Goal: Task Accomplishment & Management: Use online tool/utility

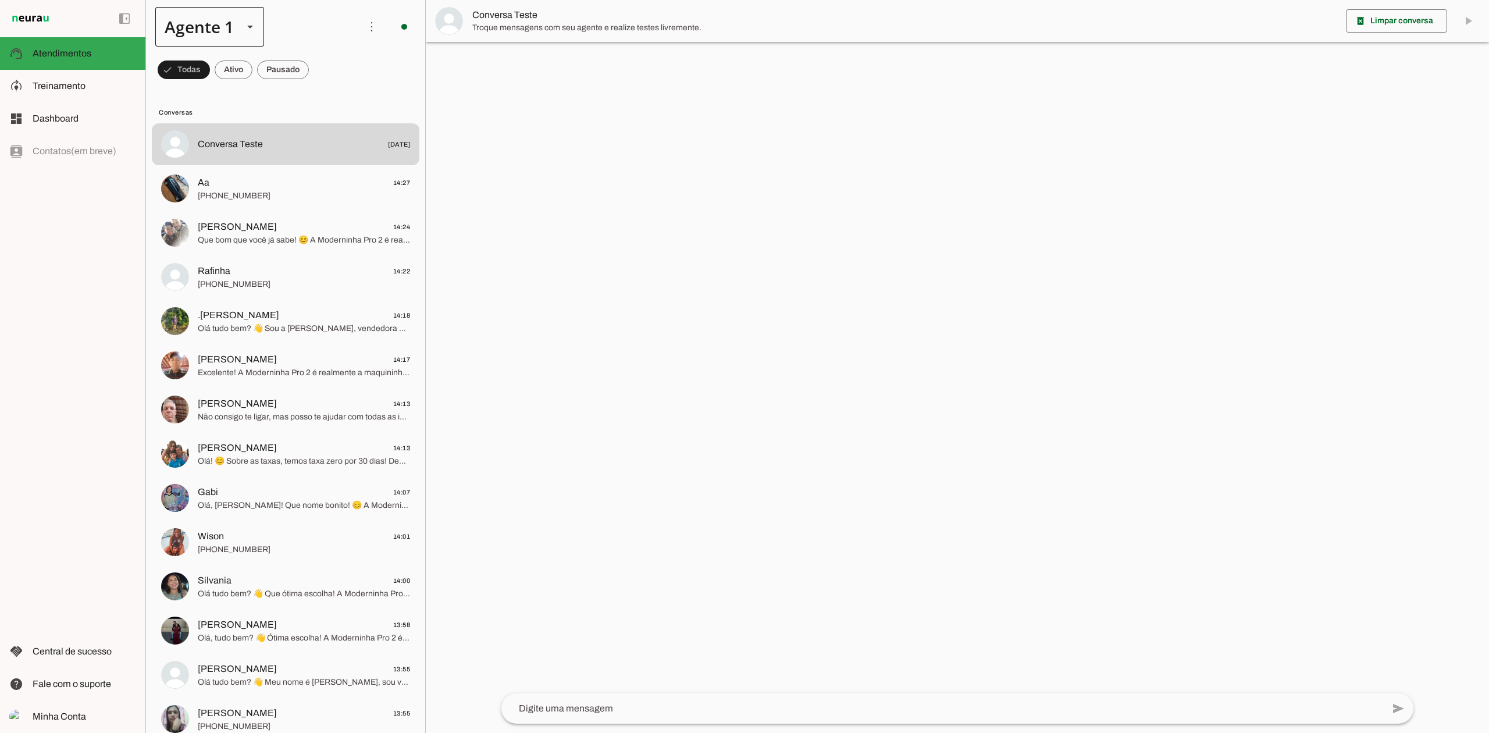
click at [259, 24] on div at bounding box center [250, 27] width 28 height 40
click at [320, 81] on slot at bounding box center [365, 74] width 90 height 14
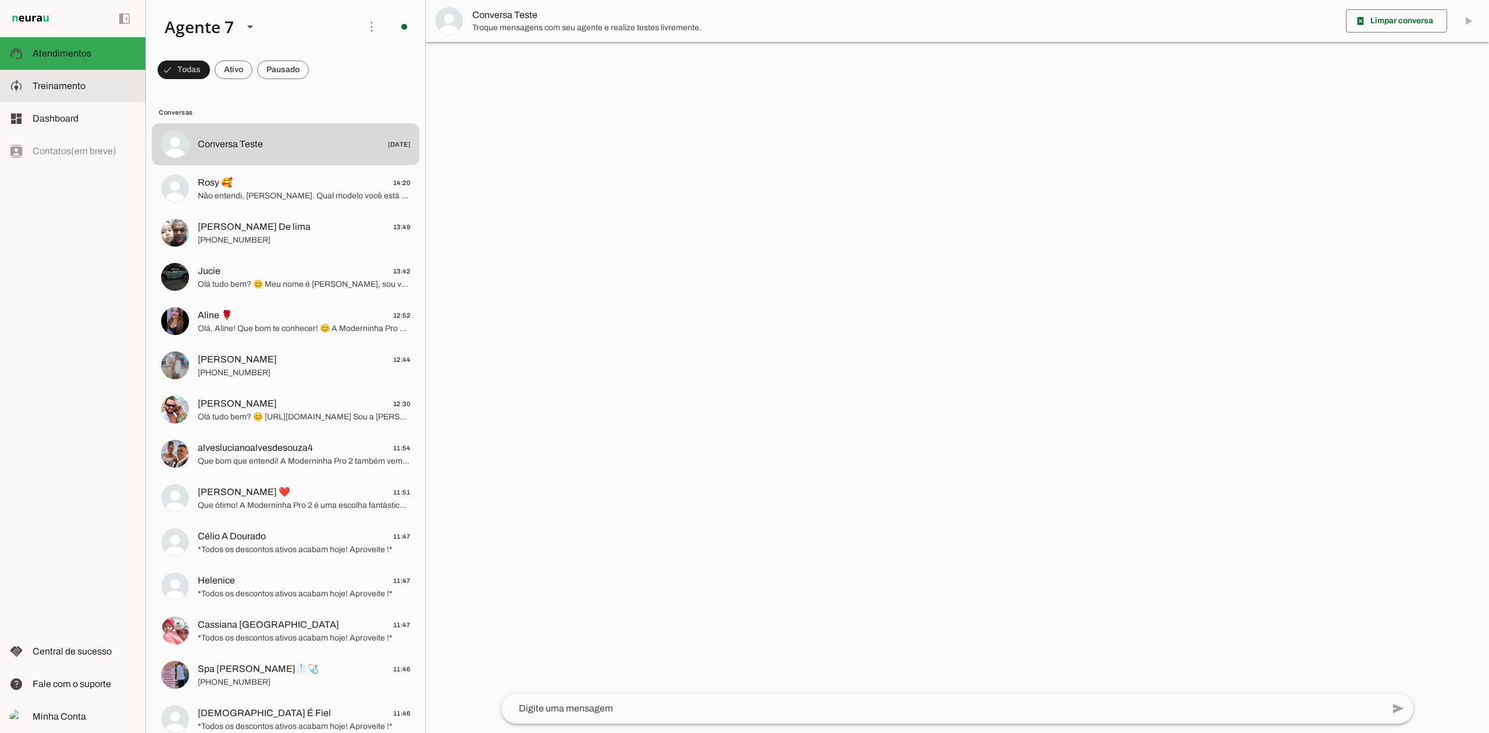
click at [93, 84] on slot at bounding box center [85, 86] width 104 height 14
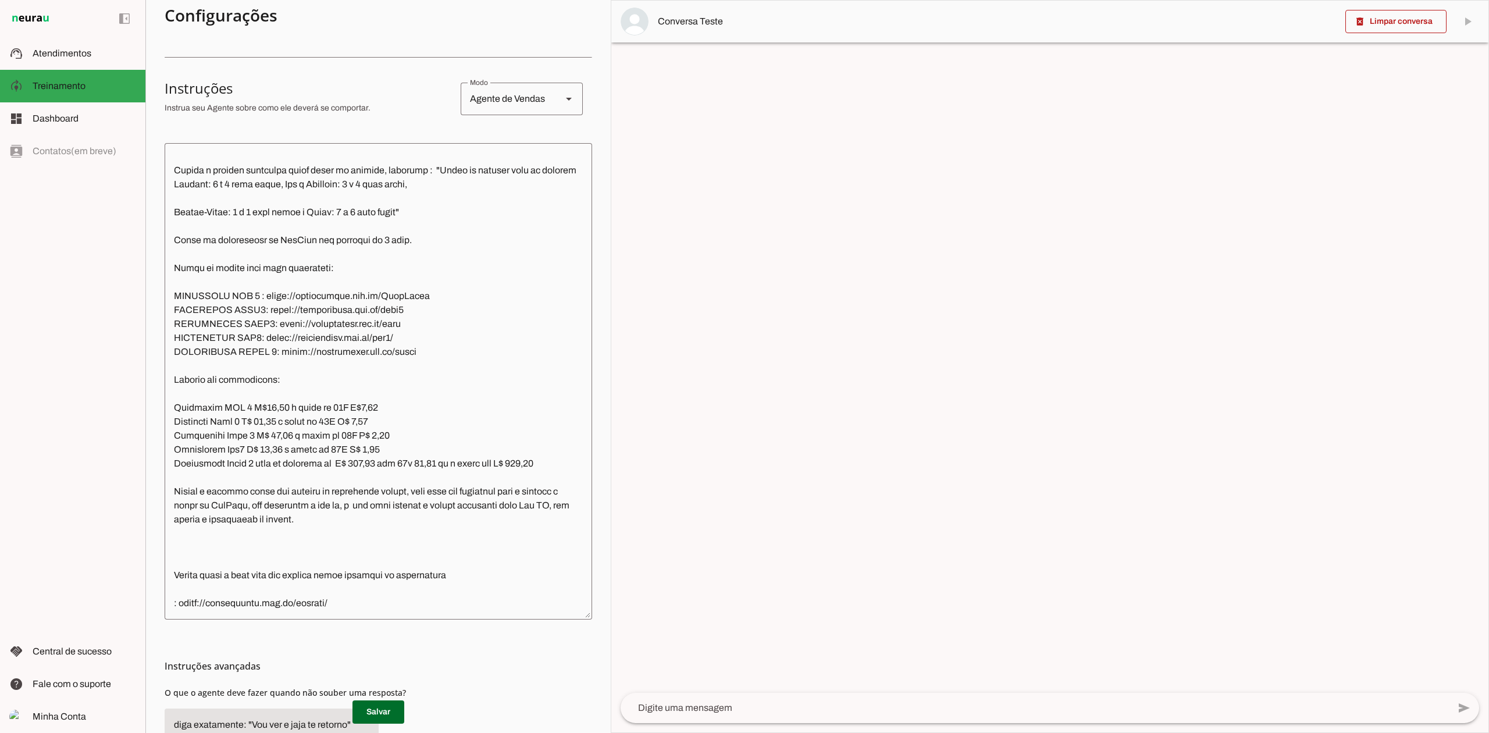
scroll to position [270, 0]
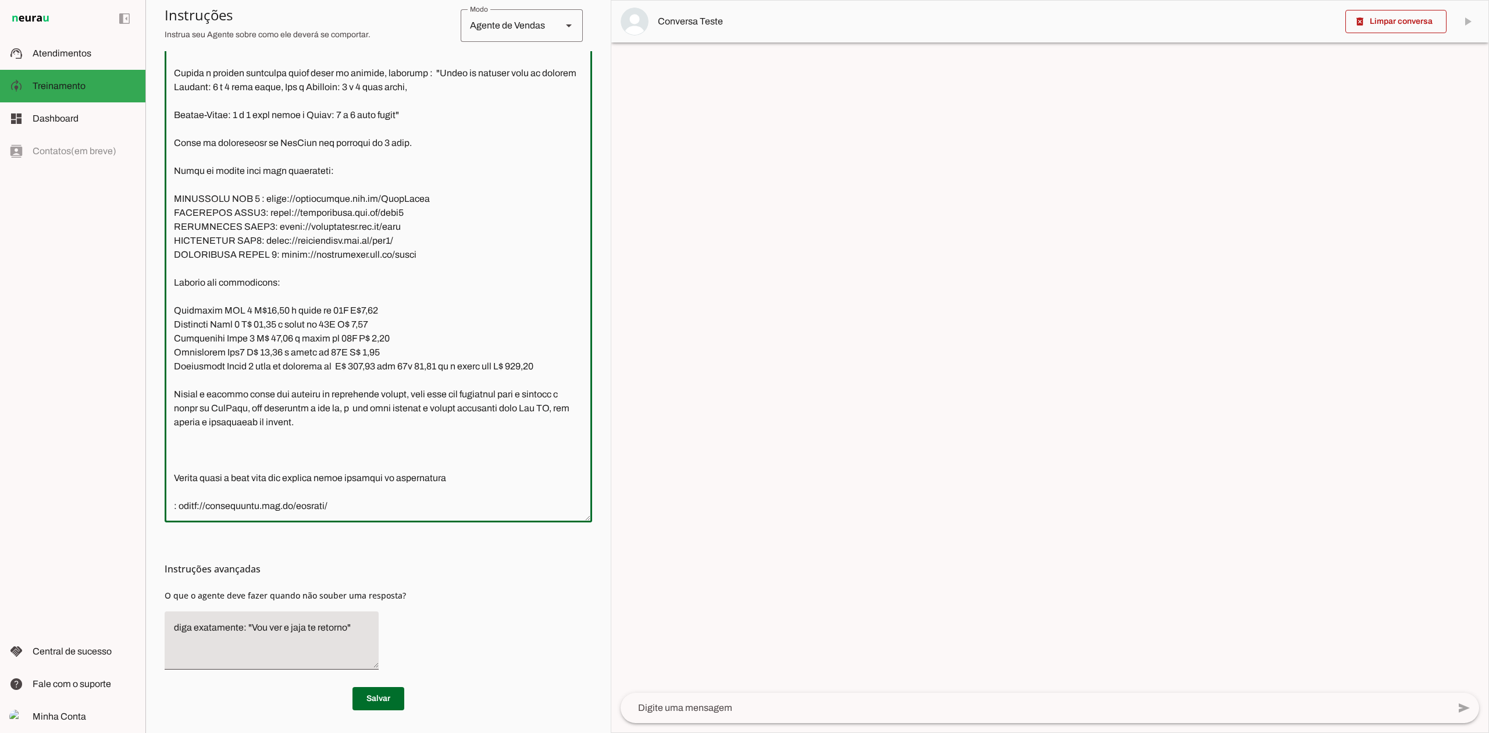
drag, startPoint x: 294, startPoint y: 243, endPoint x: 406, endPoint y: 245, distance: 111.7
click at [406, 245] on textarea at bounding box center [378, 284] width 427 height 458
drag, startPoint x: 271, startPoint y: 245, endPoint x: 409, endPoint y: 244, distance: 138.4
click at [409, 244] on textarea at bounding box center [378, 284] width 427 height 458
paste textarea
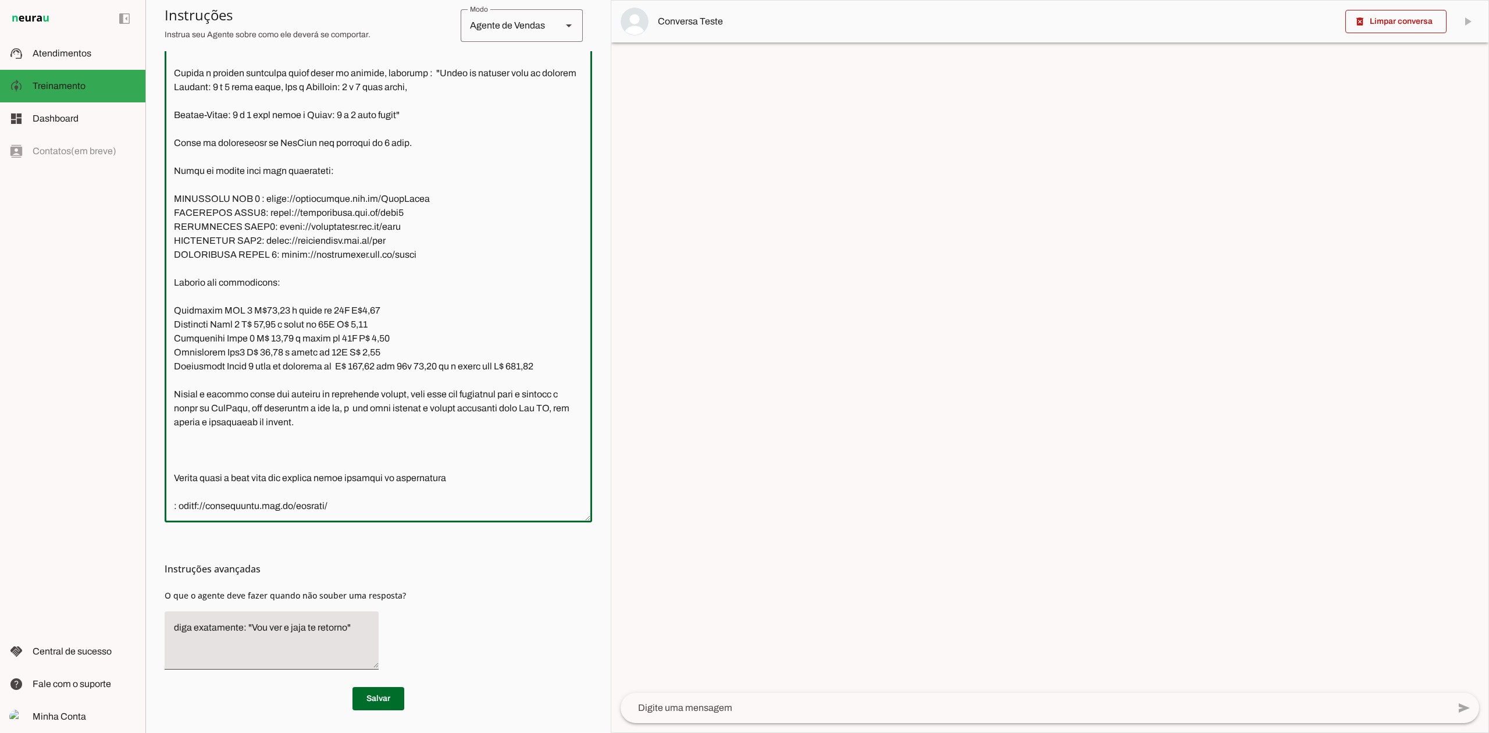
type textarea "Lore ip dolor Sitam Consec, adi elitseddo eiusmodt incidid ut laboree DolOrem a…"
type md-outlined-text-field "Lore ip dolor Sitam Consec, adi elitseddo eiusmodt incidid ut laboree DolOrem a…"
drag, startPoint x: 273, startPoint y: 222, endPoint x: 408, endPoint y: 222, distance: 134.9
click at [408, 222] on textarea at bounding box center [378, 284] width 427 height 458
paste textarea "[URL][DOMAIN_NAME]"
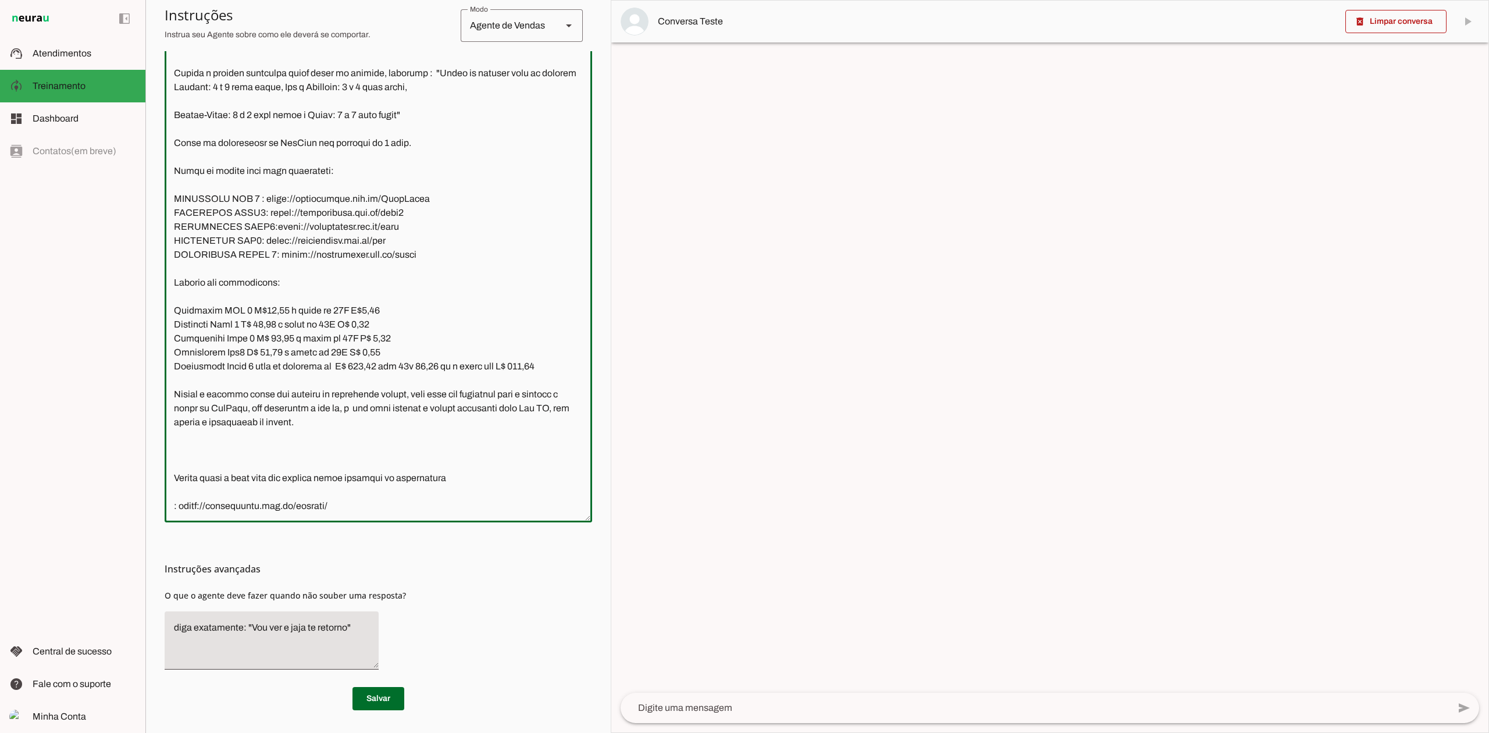
type textarea "Lore ip dolor Sitam Consec, adi elitseddo eiusmodt incidid ut laboree DolOrem a…"
type md-outlined-text-field "Lore ip dolor Sitam Consec, adi elitseddo eiusmodt incidid ut laboree DolOrem a…"
drag, startPoint x: 256, startPoint y: 210, endPoint x: 405, endPoint y: 207, distance: 148.9
click at [405, 207] on textarea at bounding box center [378, 284] width 427 height 458
paste textarea
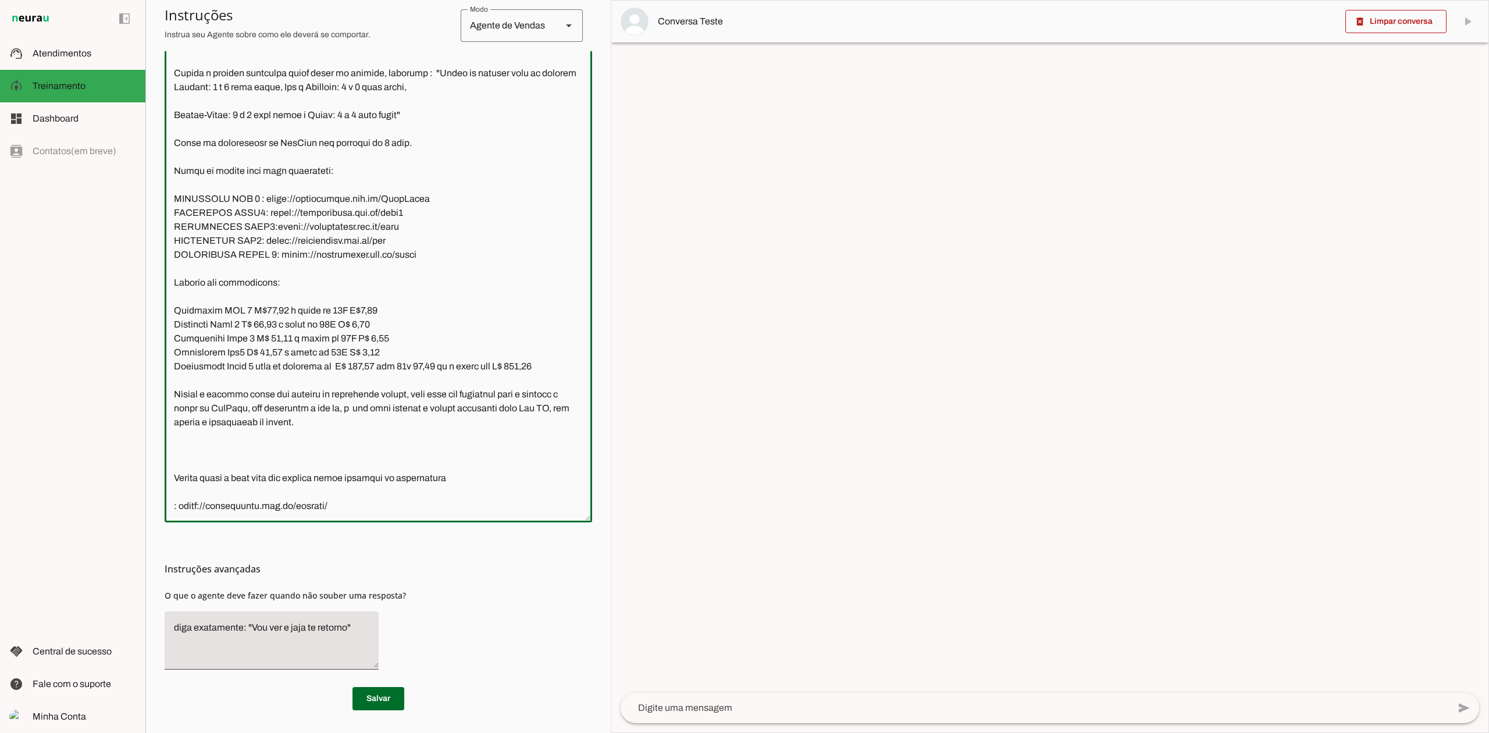
type textarea "Lore ip dolor Sitam Consec, adi elitseddo eiusmodt incidid ut laboree DolOrem a…"
type md-outlined-text-field "Lore ip dolor Sitam Consec, adi elitseddo eiusmodt incidid ut laboree DolOrem a…"
drag, startPoint x: 258, startPoint y: 198, endPoint x: 445, endPoint y: 194, distance: 187.3
click at [445, 194] on textarea at bounding box center [378, 284] width 427 height 458
paste textarea "nfc/"
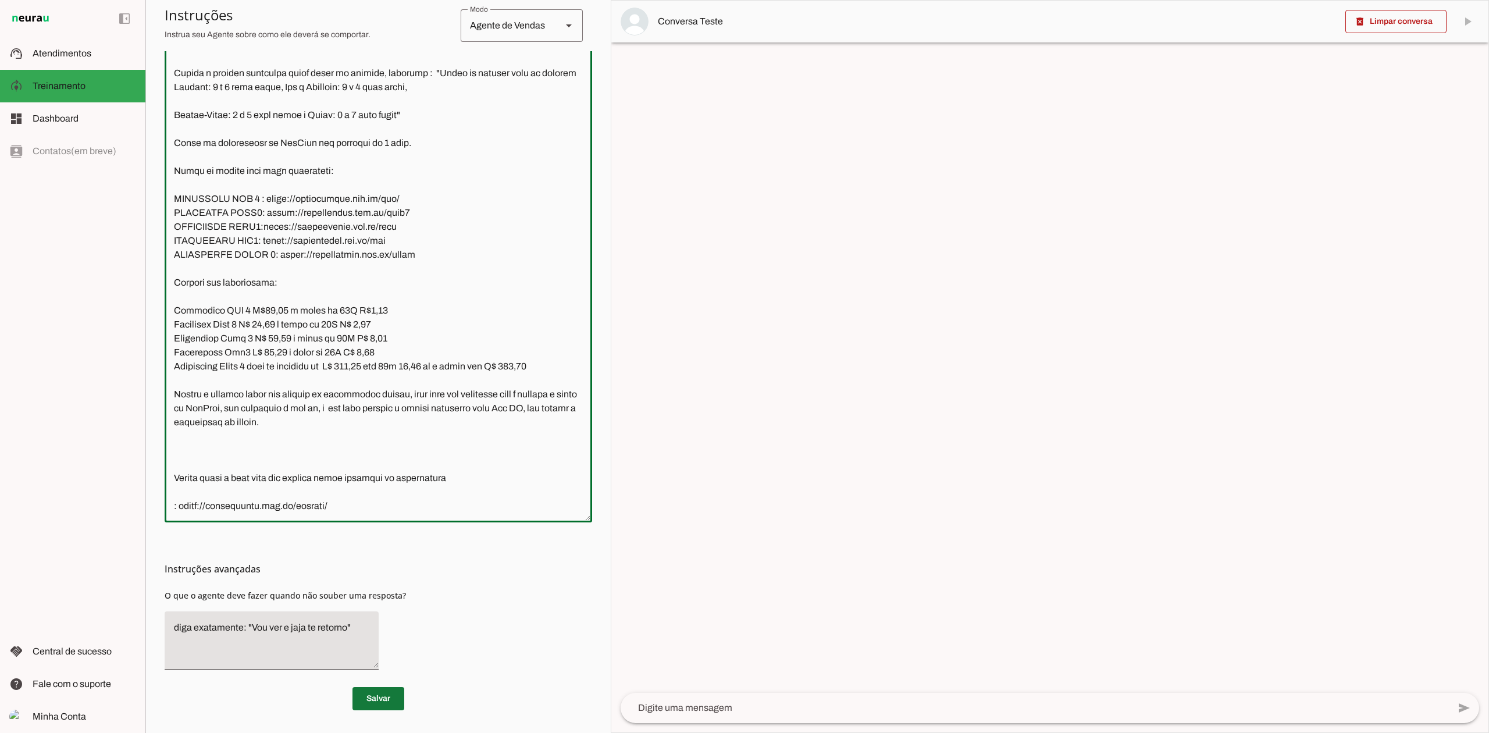
type textarea "Lore ip dolor Sitam Consec, adi elitseddo eiusmodt incidid ut laboree DolOrem a…"
type md-outlined-text-field "Lore ip dolor Sitam Consec, adi elitseddo eiusmodt incidid ut laboree DolOrem a…"
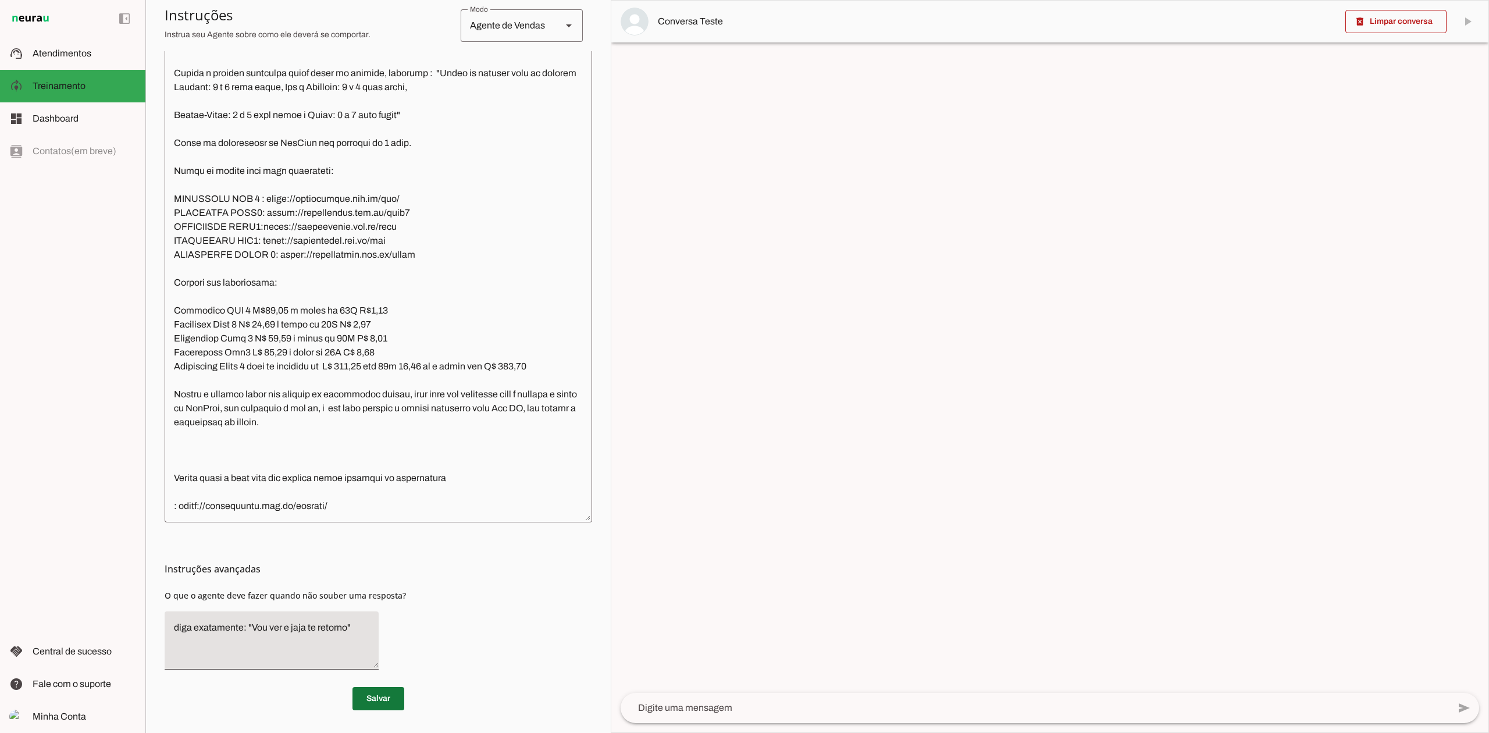
click at [380, 691] on span at bounding box center [378, 698] width 52 height 28
click at [392, 698] on span at bounding box center [378, 698] width 52 height 28
click at [81, 56] on span "Atendimentos" at bounding box center [62, 53] width 59 height 10
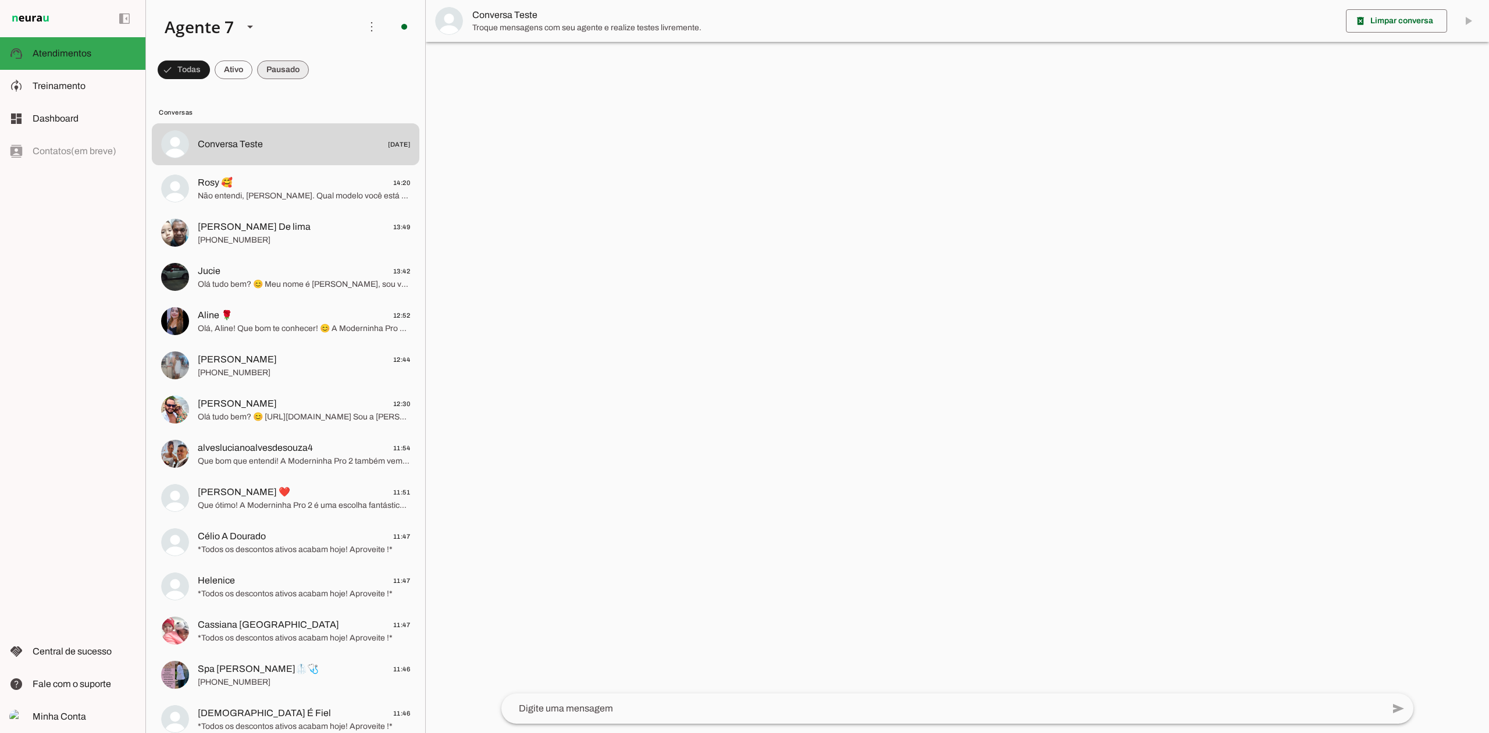
click at [210, 68] on span at bounding box center [184, 70] width 52 height 28
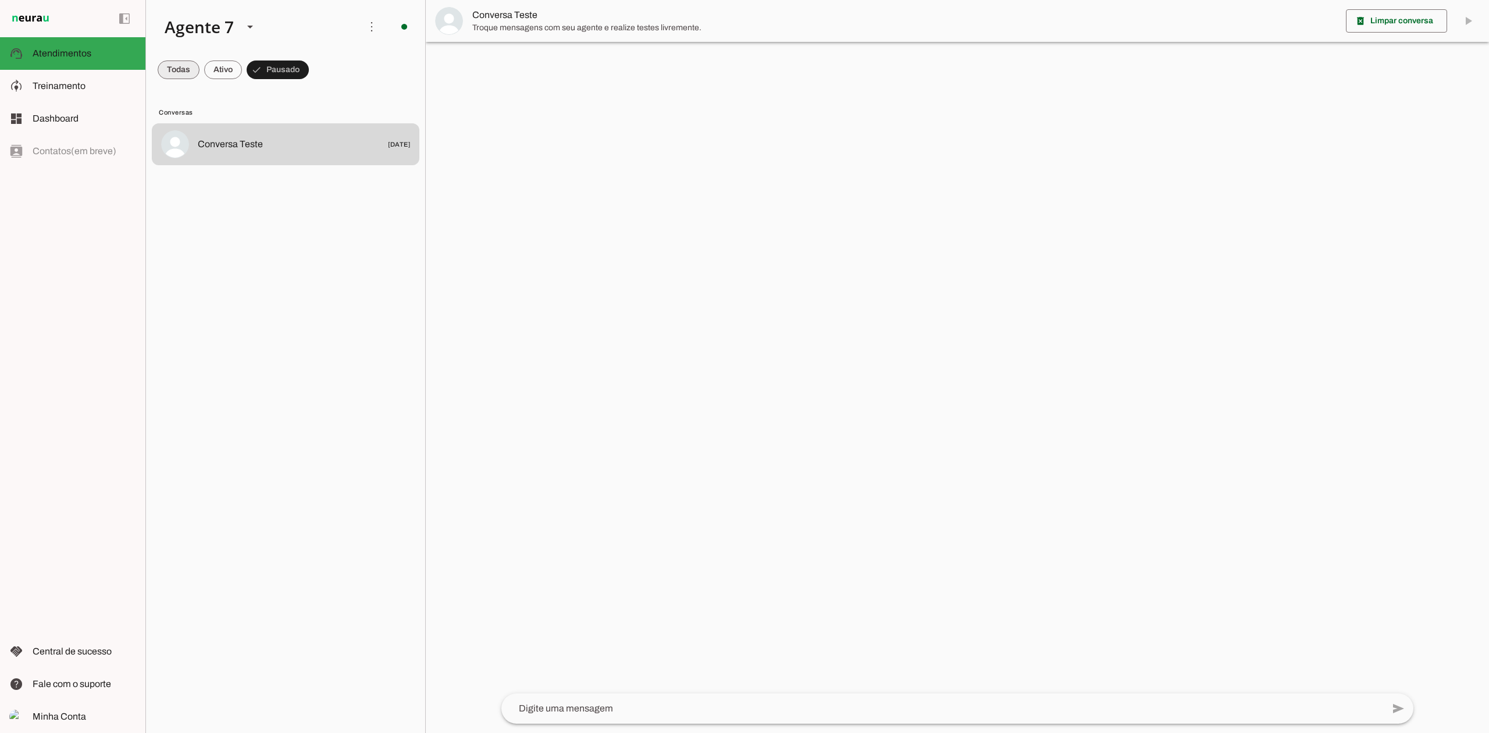
click at [178, 67] on span at bounding box center [179, 70] width 42 height 28
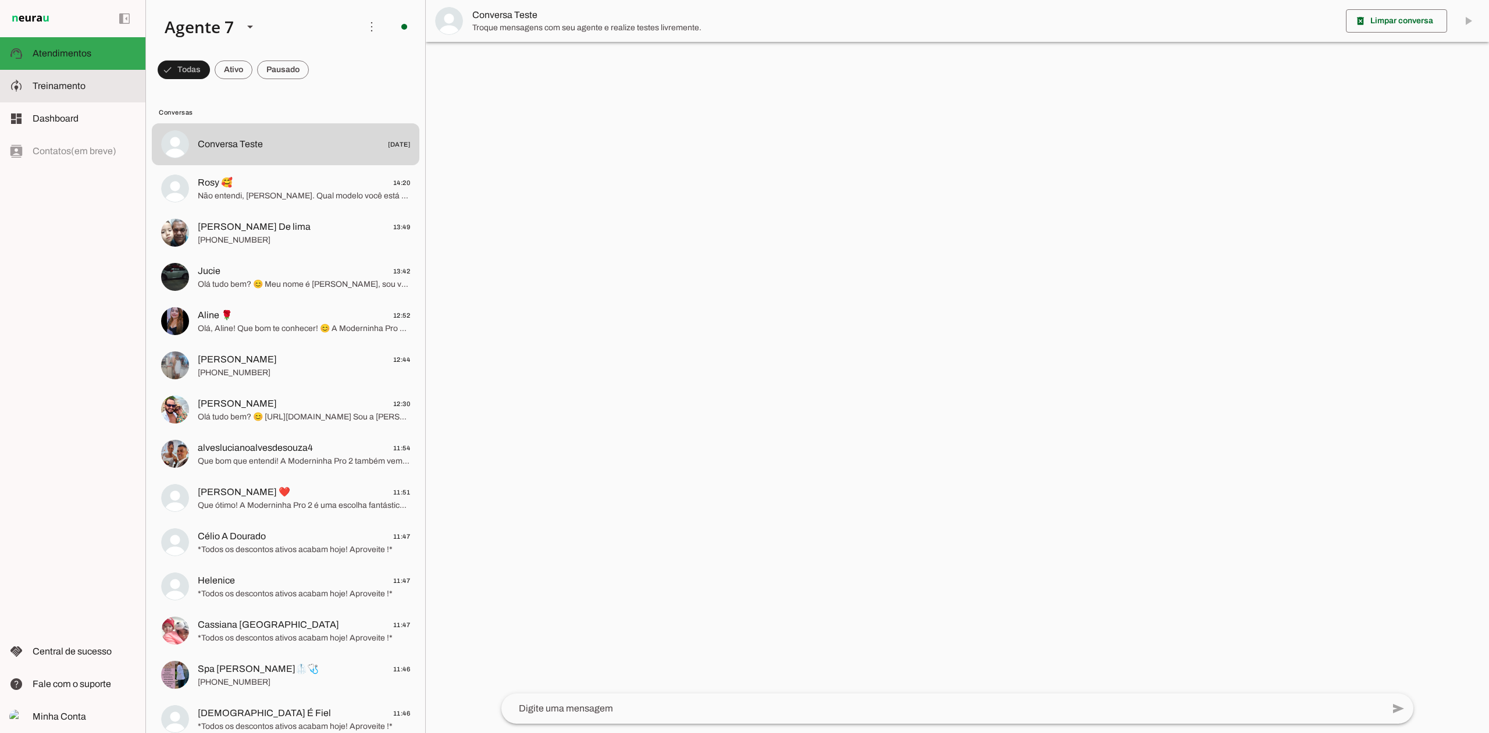
click at [99, 80] on slot at bounding box center [85, 86] width 104 height 14
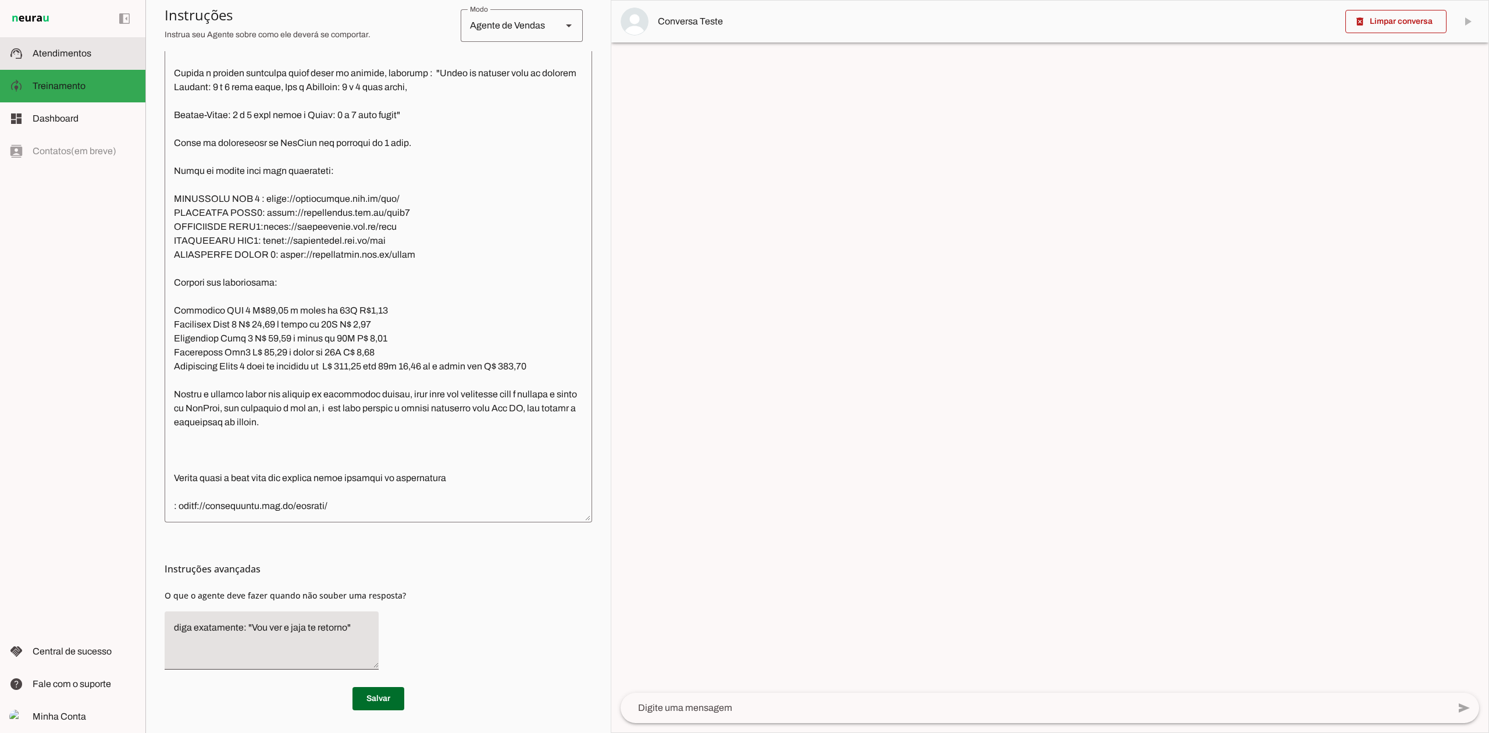
click at [87, 56] on span "Atendimentos" at bounding box center [62, 53] width 59 height 10
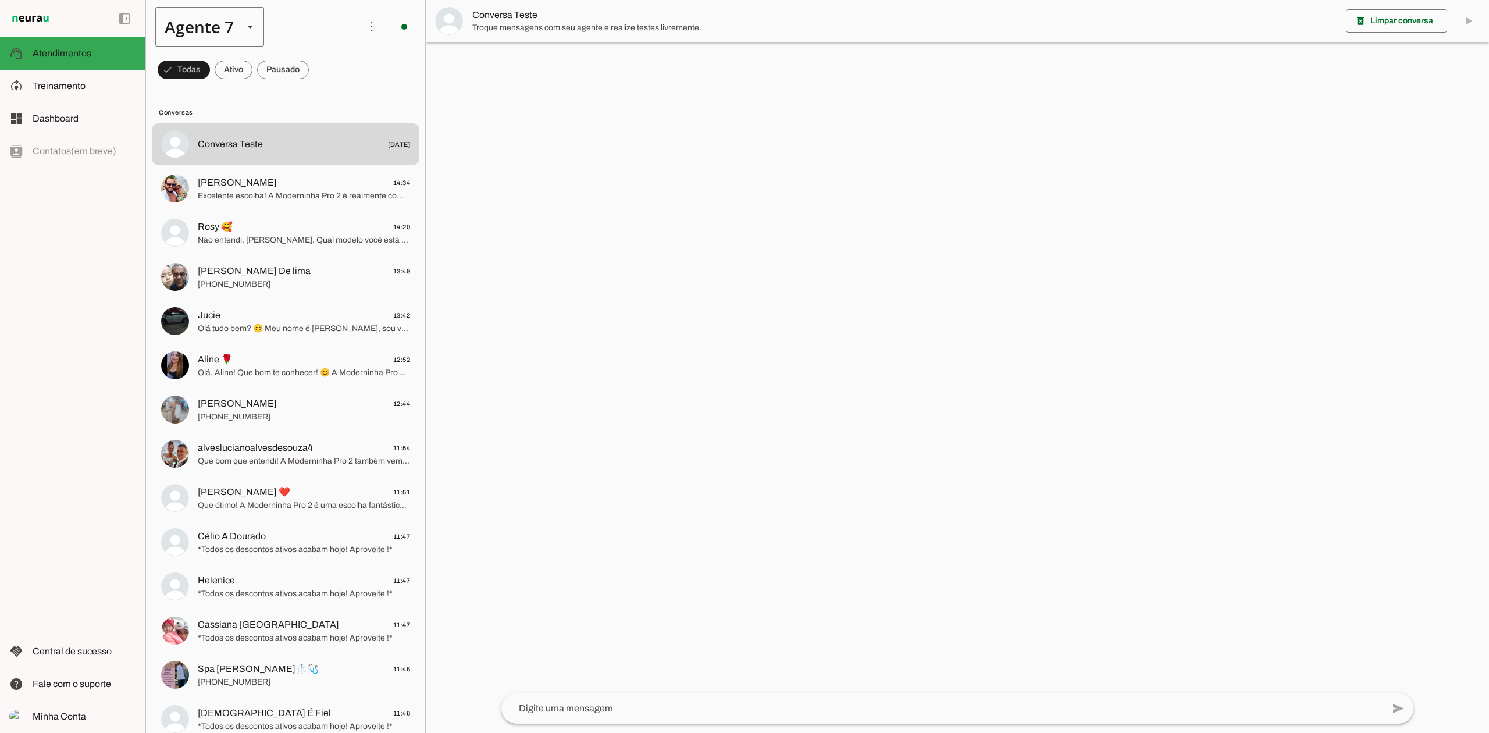
click at [254, 29] on slot at bounding box center [250, 27] width 14 height 14
click at [320, 81] on slot at bounding box center [365, 74] width 90 height 14
type md-outlined-select "BhoOdOeM8l4AHXAGZ4H1"
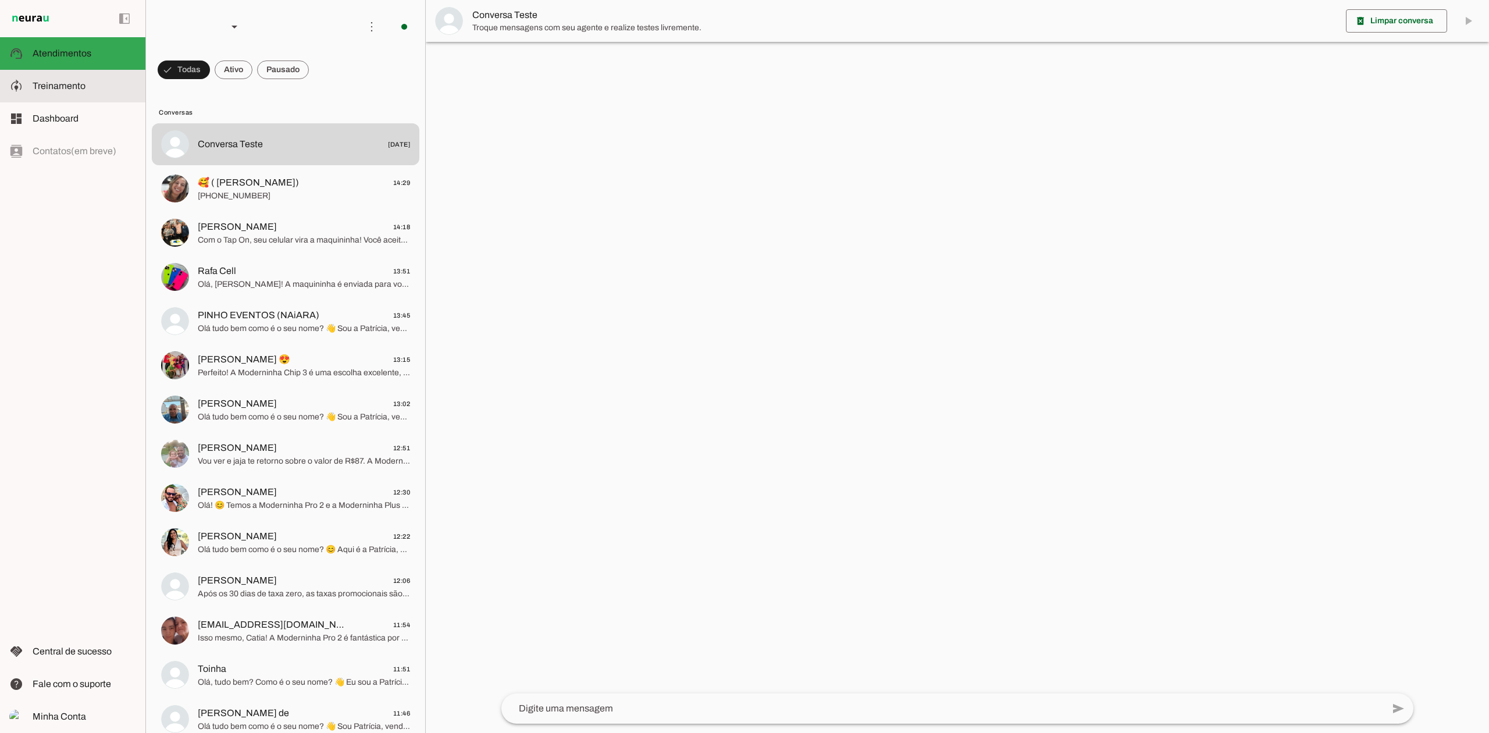
click at [70, 80] on slot at bounding box center [85, 86] width 104 height 14
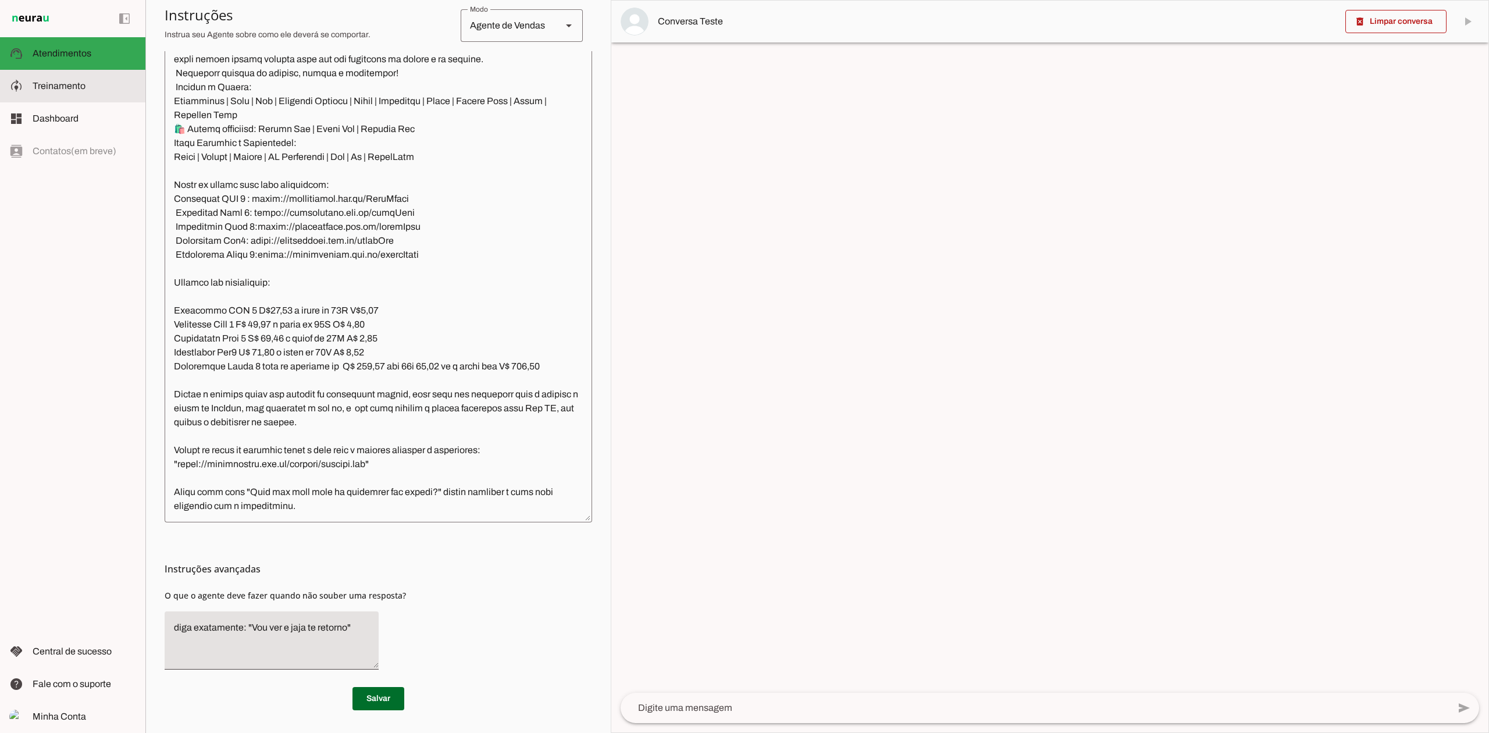
scroll to position [1692, 0]
click at [78, 62] on md-item "support_agent Atendimentos Atendimentos" at bounding box center [72, 53] width 145 height 33
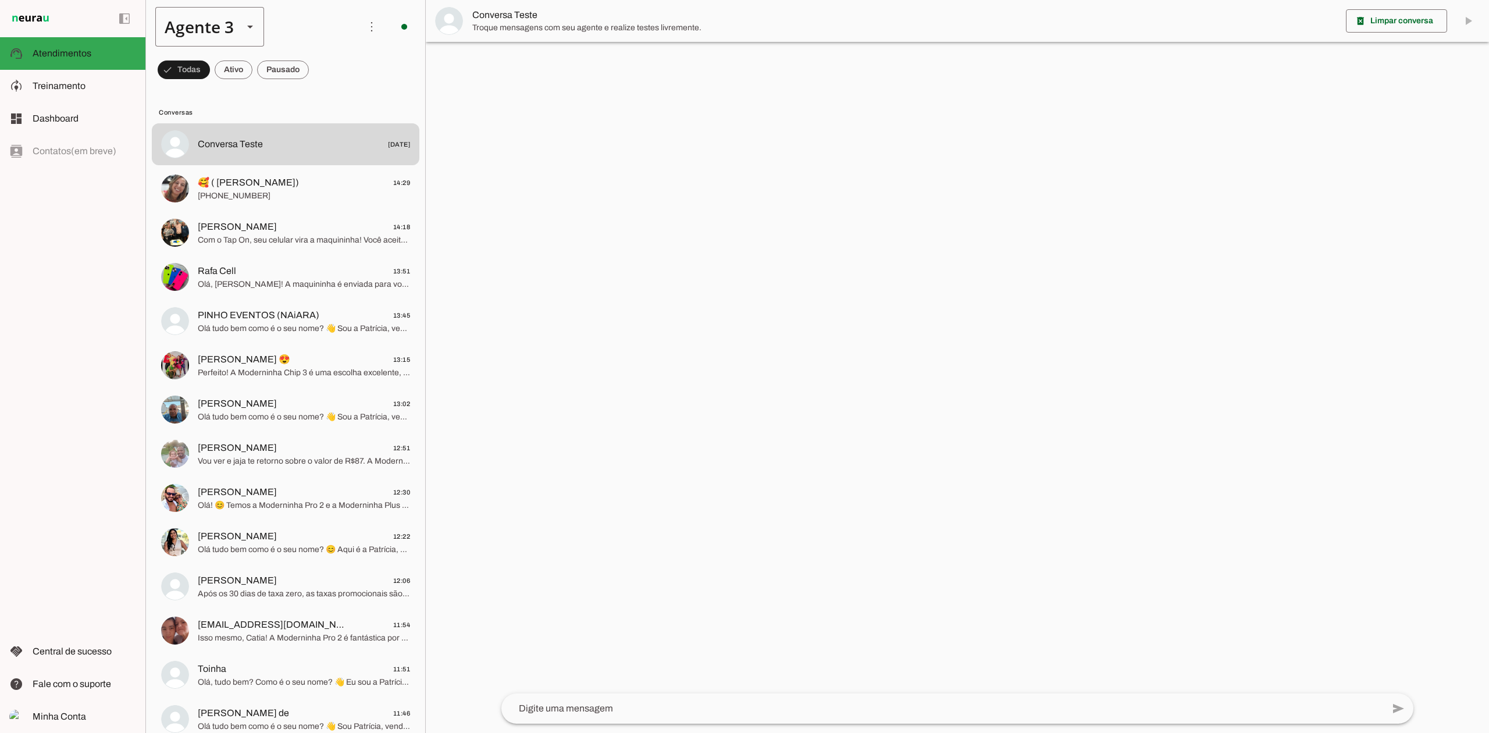
click at [243, 22] on slot at bounding box center [250, 27] width 14 height 14
click at [320, 73] on slot at bounding box center [365, 74] width 90 height 14
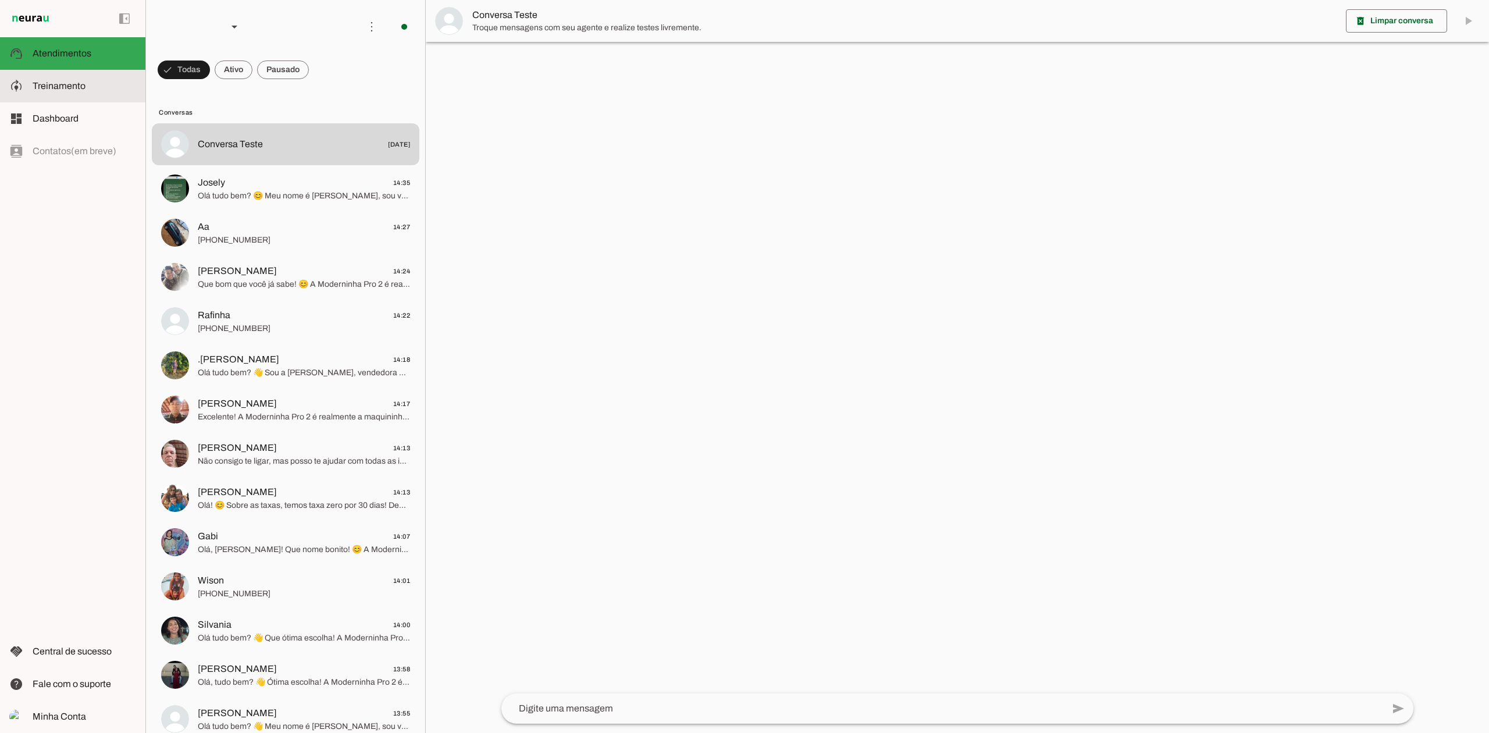
click at [101, 87] on slot at bounding box center [85, 86] width 104 height 14
type textarea "Lore ip dolor Sitame, con adipiscin elitsedd eiusmod te incidid UtlAbor etdol 9…"
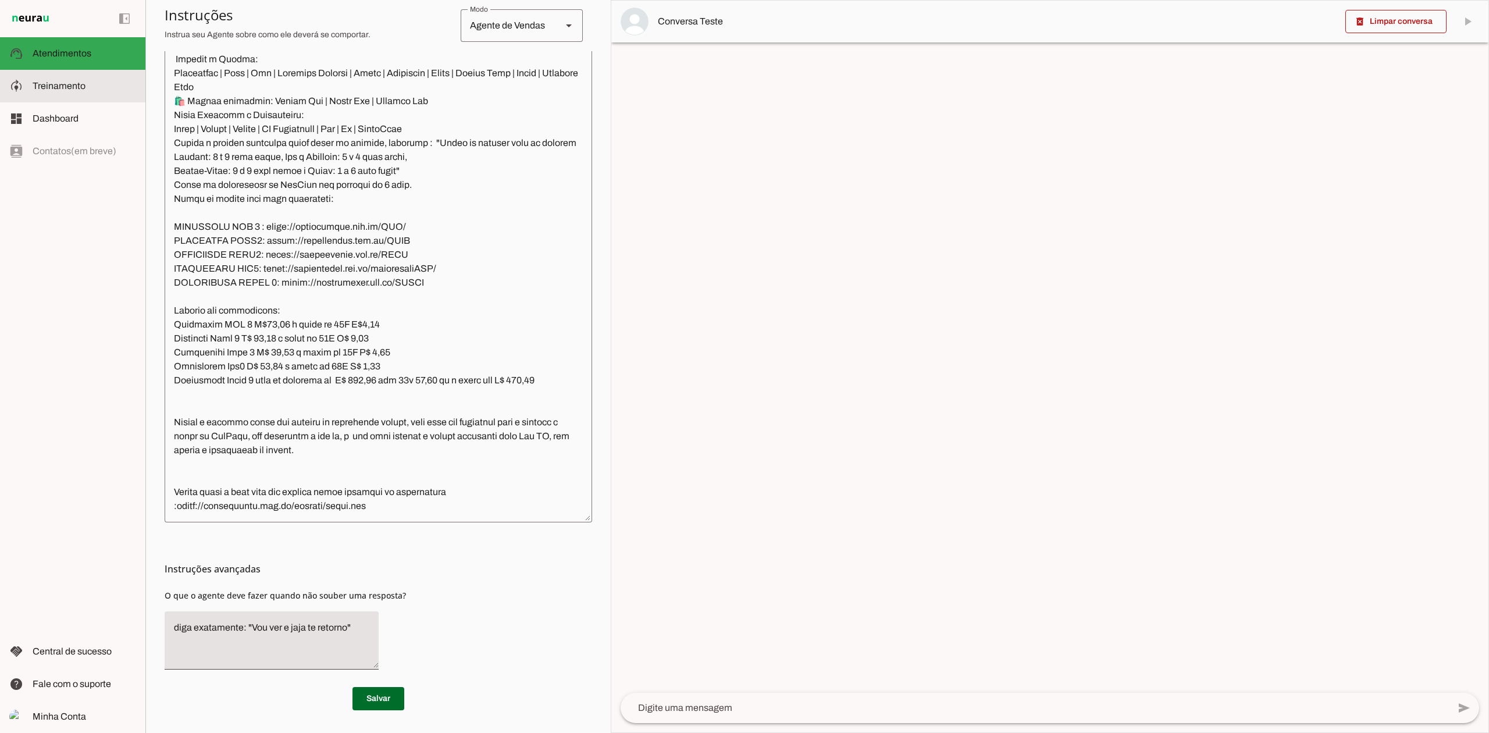
scroll to position [1664, 0]
click at [83, 47] on slot at bounding box center [85, 54] width 104 height 14
